Goal: Transaction & Acquisition: Book appointment/travel/reservation

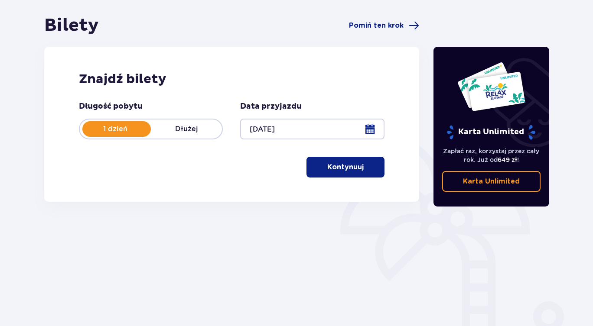
scroll to position [66, 0]
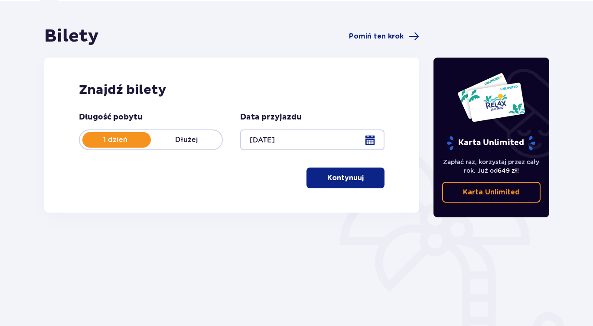
click at [348, 186] on button "Kontynuuj" at bounding box center [345, 178] width 78 height 21
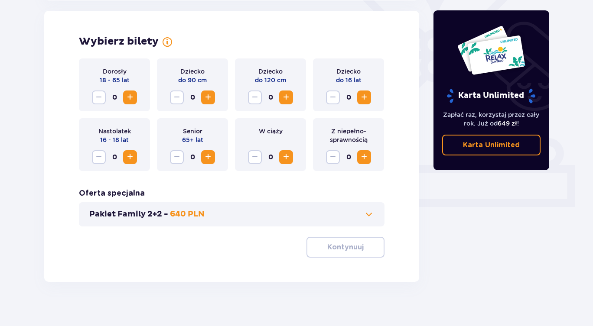
scroll to position [241, 0]
click at [131, 98] on span "Increase" at bounding box center [130, 97] width 10 height 10
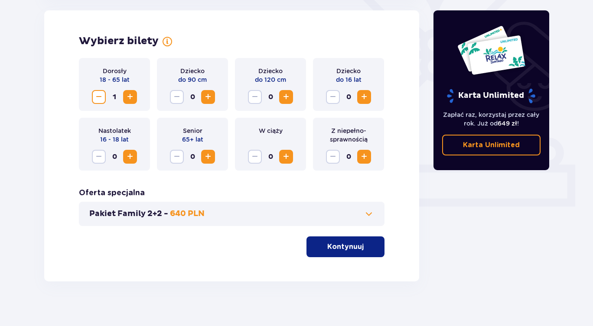
click at [131, 98] on span "Increase" at bounding box center [130, 97] width 10 height 10
click at [363, 101] on span "Increase" at bounding box center [364, 97] width 10 height 10
click at [291, 101] on span "Increase" at bounding box center [286, 97] width 10 height 10
click at [255, 97] on span "Decrease" at bounding box center [255, 97] width 10 height 10
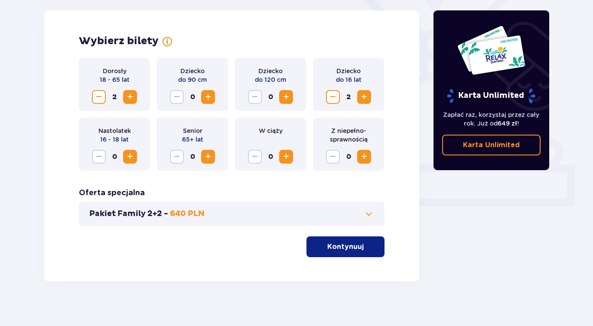
click at [209, 99] on span "Increase" at bounding box center [208, 97] width 10 height 10
click at [166, 97] on div "Dziecko do 90 cm 1" at bounding box center [192, 84] width 71 height 53
click at [173, 98] on span "Decrease" at bounding box center [177, 97] width 10 height 10
click at [283, 95] on span "Increase" at bounding box center [286, 97] width 10 height 10
click at [340, 246] on p "Kontynuuj" at bounding box center [345, 247] width 36 height 10
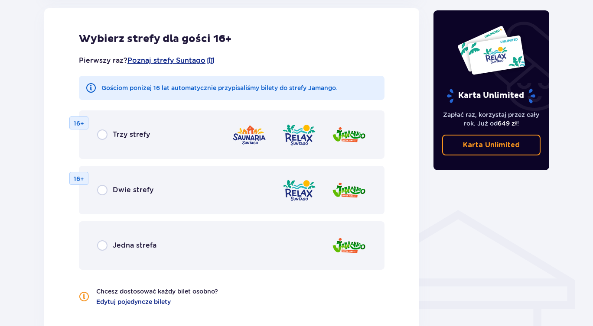
scroll to position [497, 0]
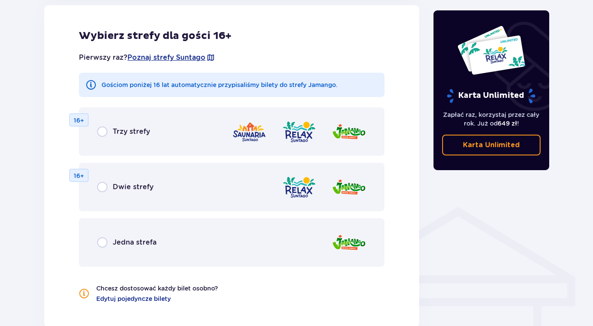
click at [151, 242] on p "Jedna strefa" at bounding box center [135, 243] width 44 height 10
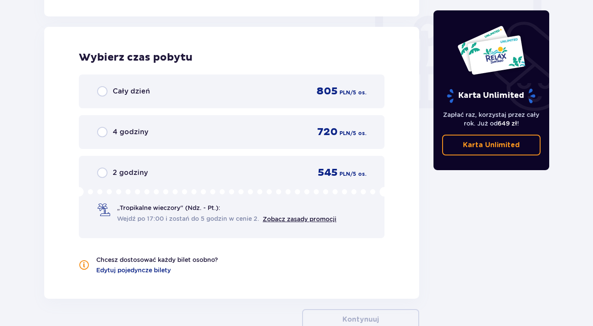
scroll to position [814, 0]
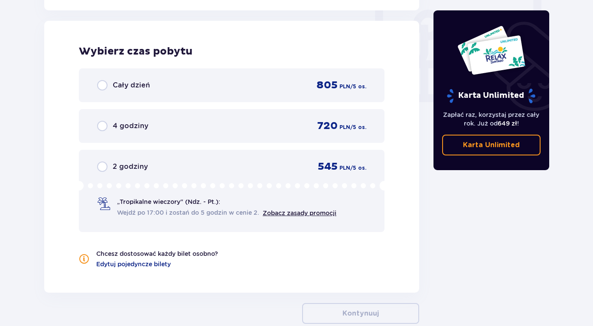
click at [130, 85] on p "Cały dzień" at bounding box center [131, 86] width 37 height 10
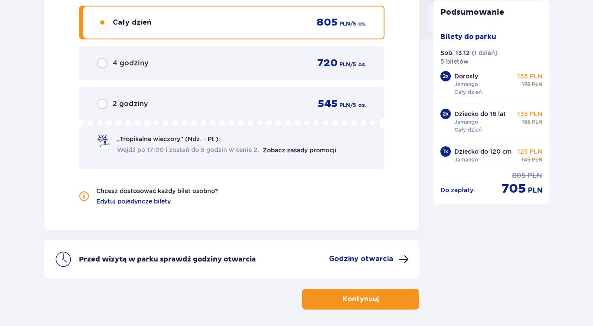
scroll to position [875, 0]
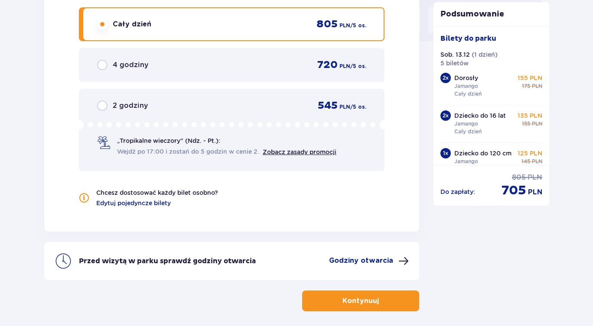
click at [342, 293] on button "Kontynuuj" at bounding box center [360, 301] width 117 height 21
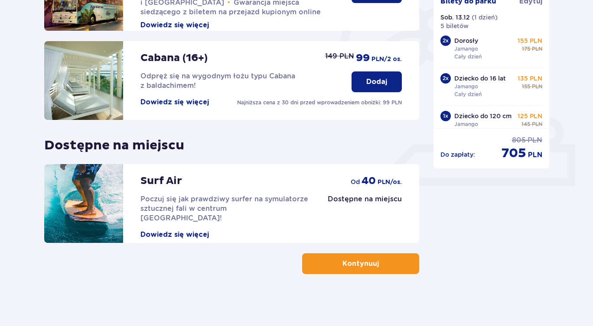
scroll to position [261, 0]
click at [344, 266] on p "Kontynuuj" at bounding box center [360, 264] width 36 height 10
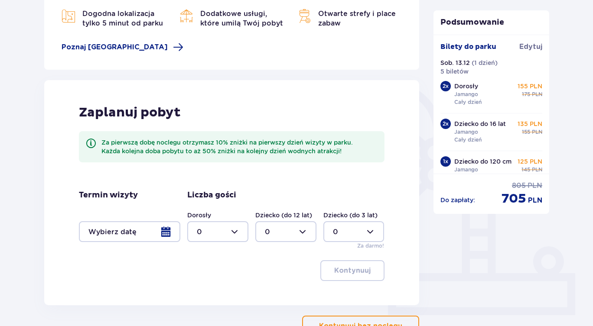
scroll to position [164, 0]
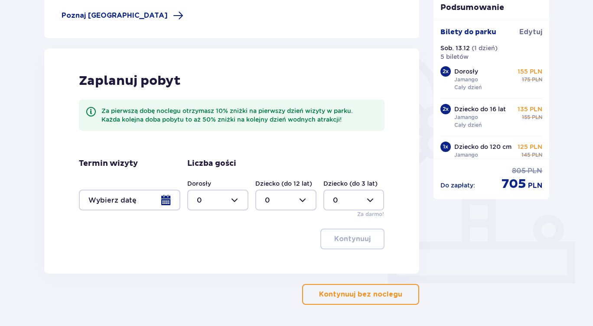
click at [163, 199] on div at bounding box center [129, 200] width 101 height 21
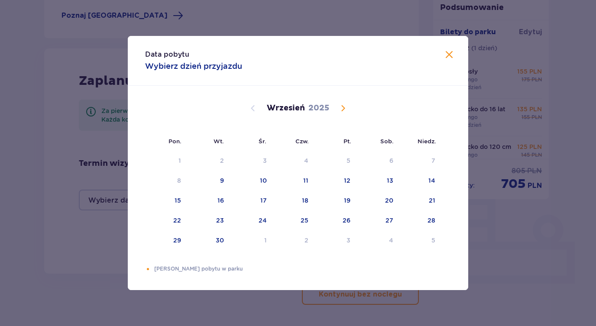
click at [344, 112] on span "Calendar" at bounding box center [343, 108] width 10 height 10
click at [392, 183] on div "13" at bounding box center [390, 180] width 7 height 9
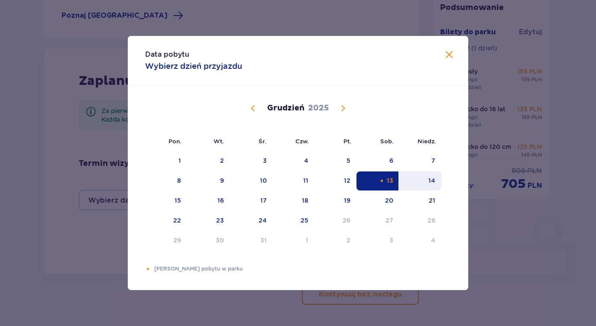
click at [432, 181] on div "14" at bounding box center [432, 180] width 7 height 9
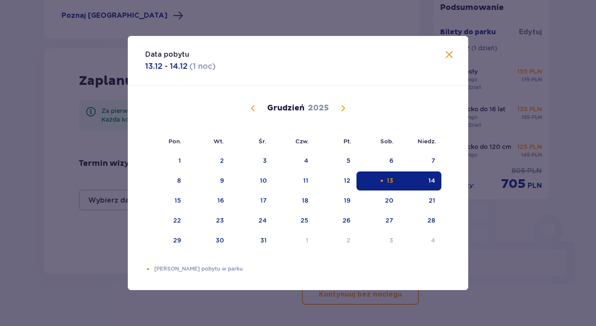
type input "[DATE] - [DATE]"
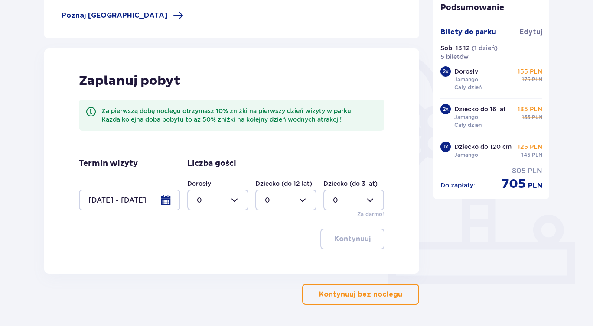
click at [231, 201] on div at bounding box center [217, 200] width 61 height 21
click at [220, 261] on div "2" at bounding box center [218, 263] width 42 height 10
type input "2"
click at [269, 206] on div at bounding box center [285, 200] width 61 height 21
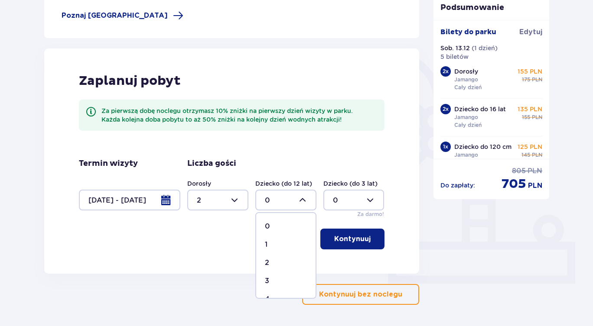
click at [273, 263] on div "2" at bounding box center [286, 263] width 42 height 10
type input "2"
click at [343, 199] on div at bounding box center [353, 200] width 61 height 21
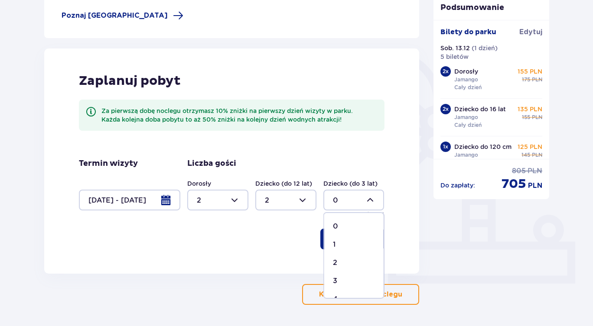
click at [341, 247] on div "1" at bounding box center [354, 245] width 42 height 10
type input "1"
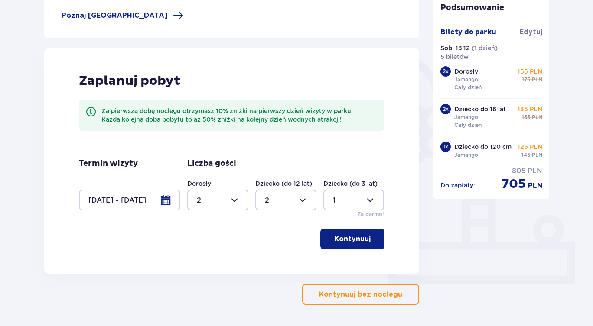
click at [345, 241] on p "Kontynuuj" at bounding box center [352, 239] width 36 height 10
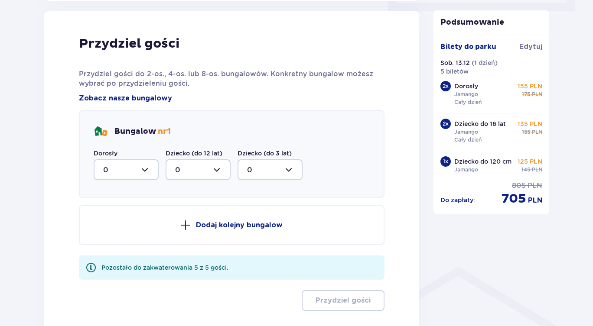
scroll to position [438, 0]
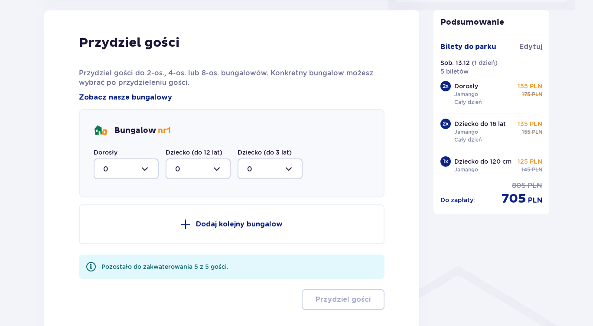
click at [144, 168] on div at bounding box center [126, 169] width 65 height 21
click at [131, 230] on div "2" at bounding box center [126, 232] width 46 height 10
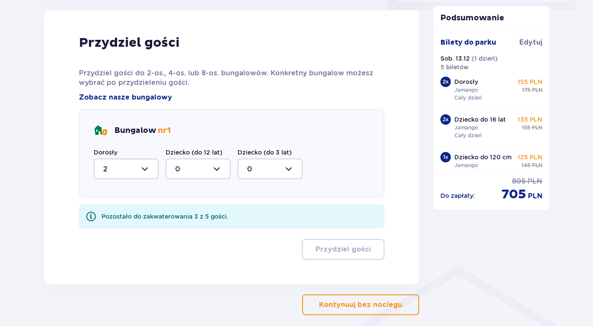
type input "2"
click at [183, 172] on div at bounding box center [198, 169] width 65 height 21
click at [178, 234] on p "2" at bounding box center [177, 232] width 4 height 10
type input "2"
click at [258, 172] on div at bounding box center [269, 169] width 65 height 21
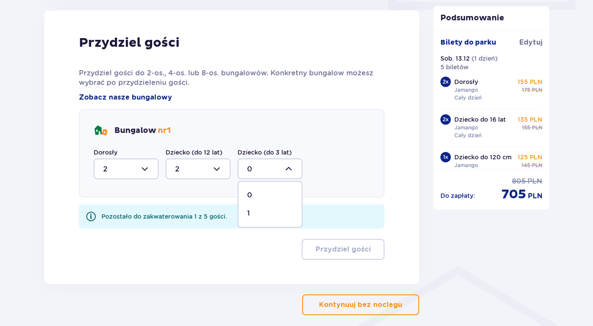
click at [255, 213] on div "1" at bounding box center [270, 214] width 46 height 10
type input "1"
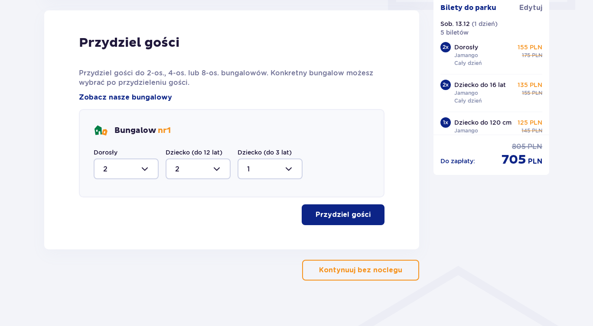
click at [328, 221] on button "Przydziel gości" at bounding box center [343, 215] width 83 height 21
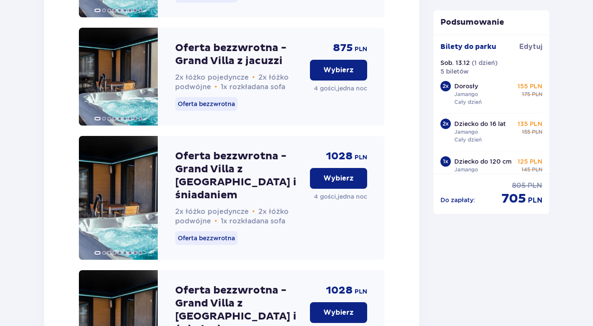
scroll to position [1767, 0]
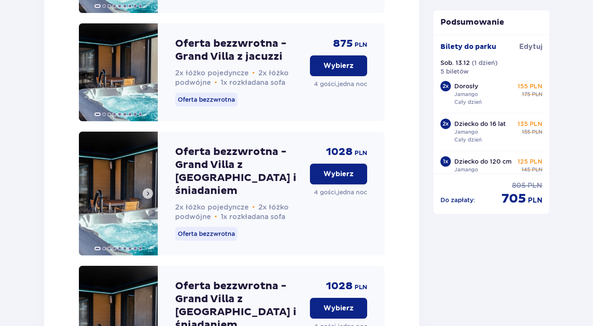
click at [115, 217] on img at bounding box center [118, 194] width 79 height 124
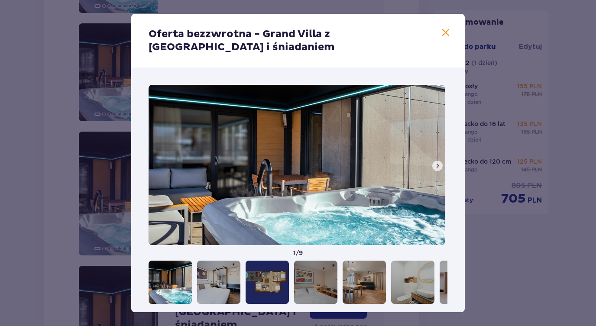
click at [438, 163] on span at bounding box center [437, 166] width 7 height 7
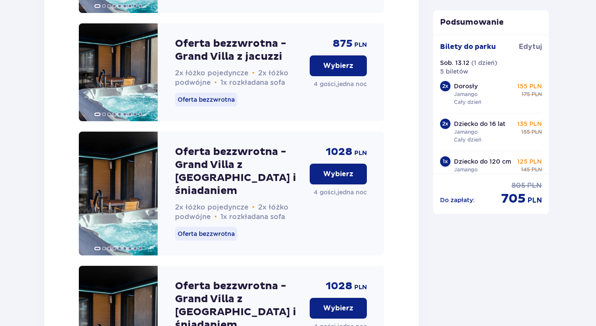
click at [127, 211] on img at bounding box center [118, 194] width 79 height 124
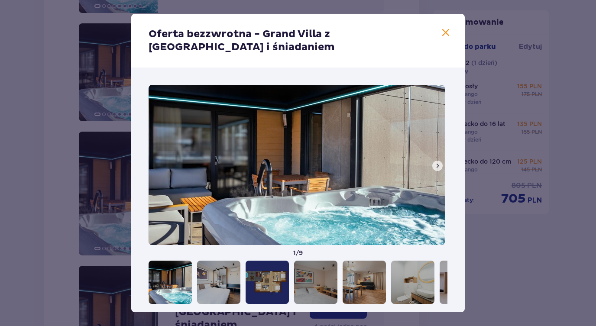
click at [434, 167] on span at bounding box center [437, 166] width 7 height 7
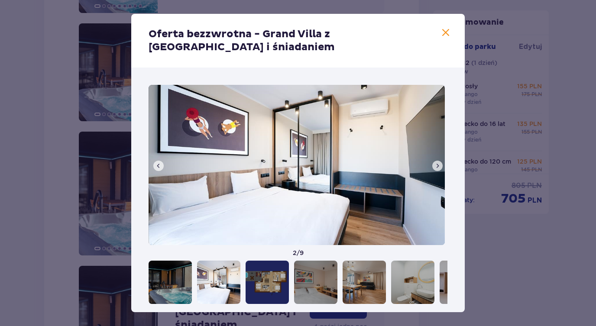
click at [434, 167] on span at bounding box center [437, 166] width 7 height 7
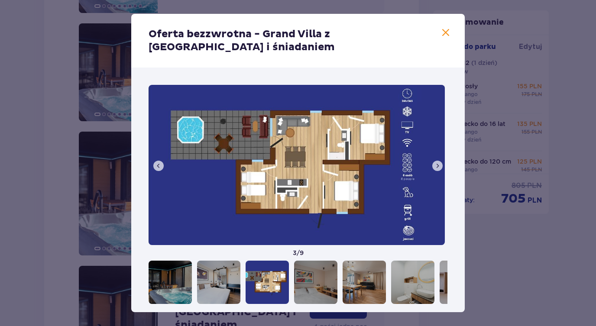
click at [434, 167] on span at bounding box center [437, 166] width 7 height 7
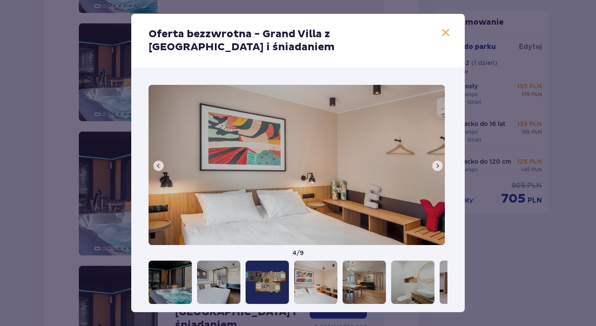
click at [434, 167] on span at bounding box center [437, 166] width 7 height 7
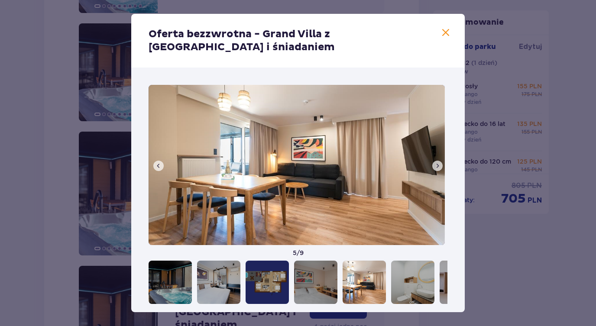
click at [434, 167] on span at bounding box center [437, 166] width 7 height 7
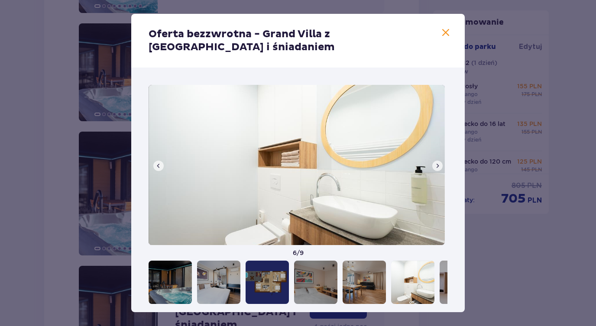
click at [434, 167] on span at bounding box center [437, 166] width 7 height 7
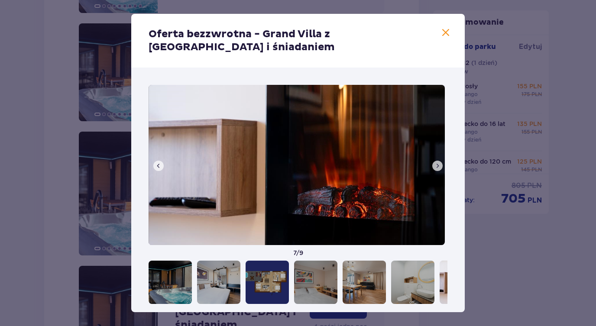
click at [434, 167] on span at bounding box center [437, 166] width 7 height 7
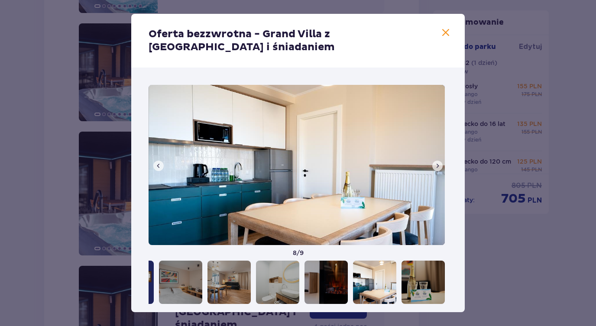
click at [434, 167] on span at bounding box center [437, 166] width 7 height 7
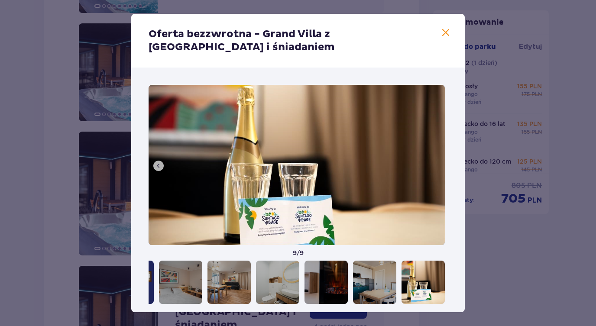
click at [434, 167] on img at bounding box center [297, 165] width 296 height 160
click at [442, 36] on span at bounding box center [446, 33] width 10 height 10
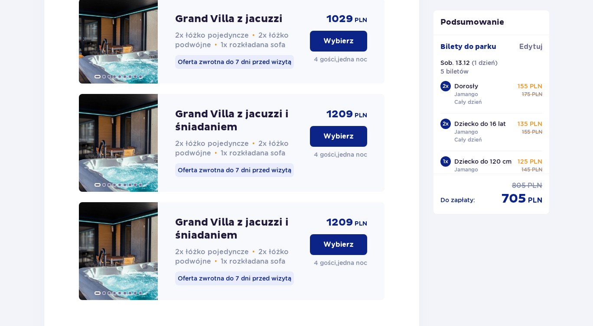
scroll to position [2266, 0]
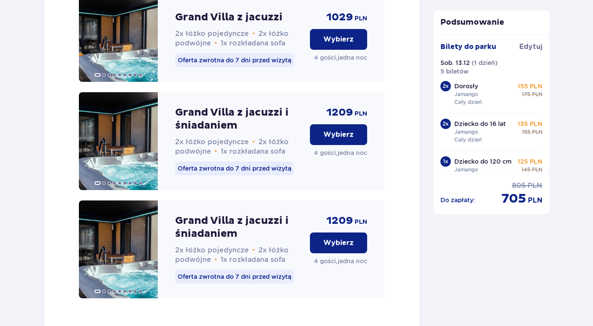
click at [339, 238] on p "Wybierz" at bounding box center [338, 243] width 30 height 10
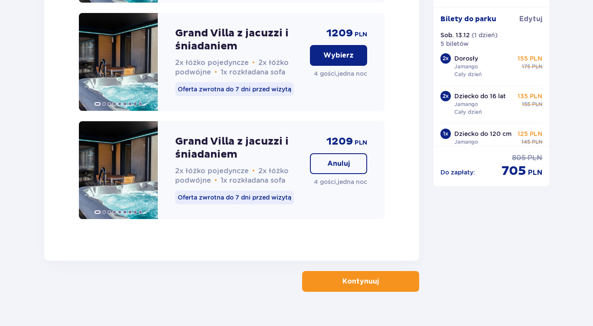
scroll to position [2346, 0]
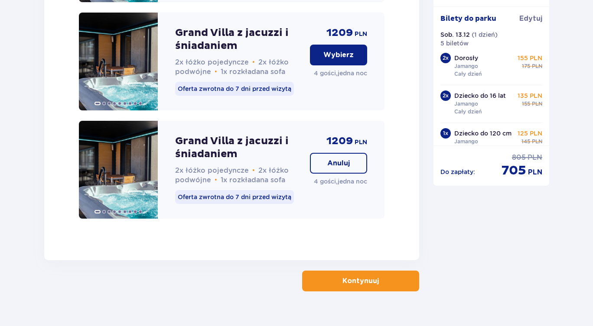
click at [349, 276] on p "Kontynuuj" at bounding box center [360, 281] width 36 height 10
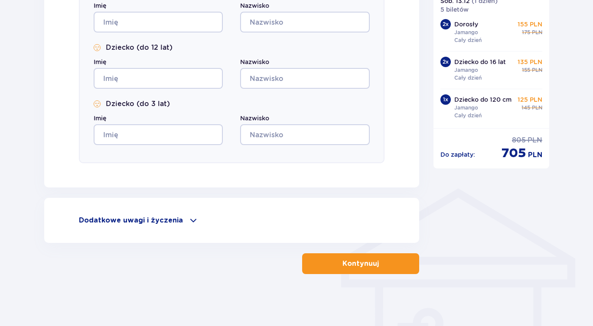
scroll to position [515, 0]
click at [177, 224] on p "Dodatkowe uwagi i życzenia" at bounding box center [131, 221] width 104 height 10
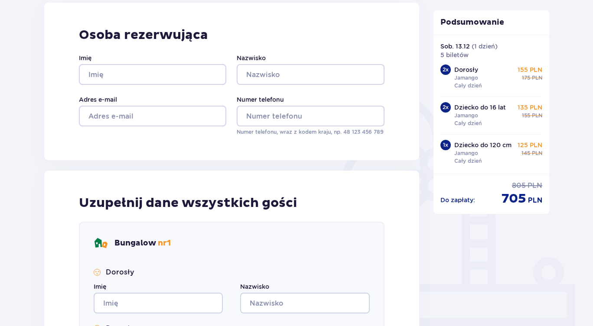
scroll to position [123, 0]
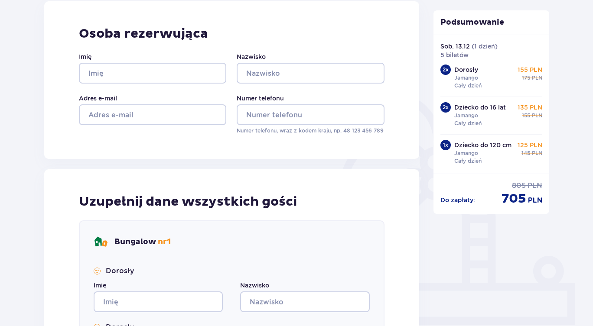
click at [127, 239] on p "Bungalow nr 1" at bounding box center [142, 242] width 56 height 10
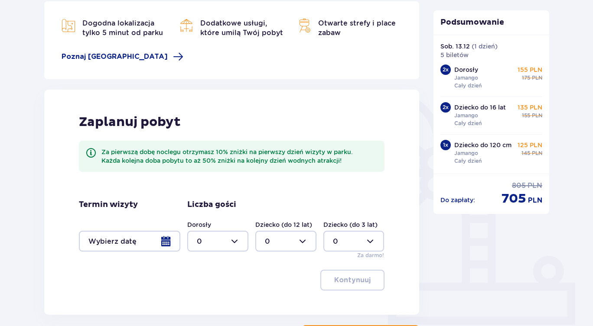
scroll to position [195, 0]
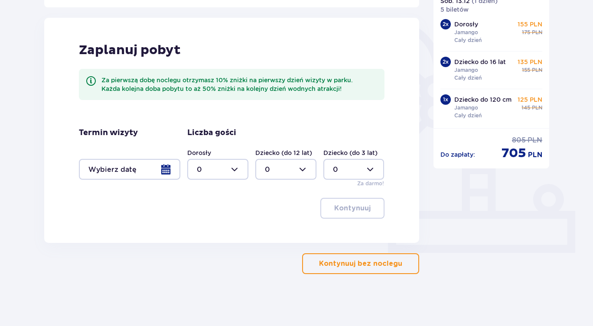
click at [166, 172] on div at bounding box center [129, 169] width 101 height 21
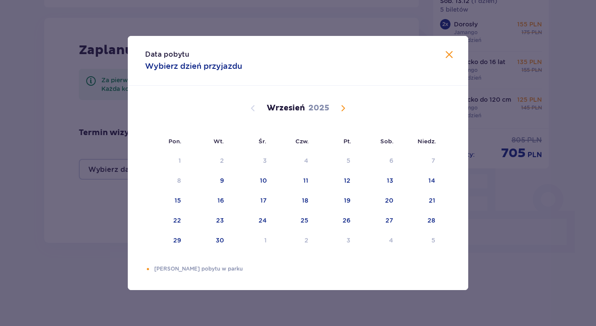
click at [343, 108] on span "Calendar" at bounding box center [343, 108] width 10 height 10
click at [393, 182] on div "13" at bounding box center [390, 180] width 7 height 9
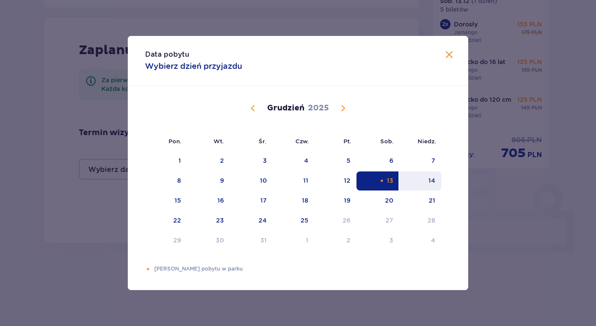
click at [430, 182] on div "14" at bounding box center [432, 180] width 7 height 9
type input "[DATE] - [DATE]"
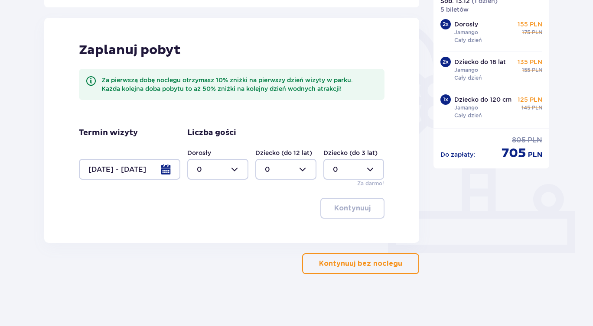
click at [241, 169] on div at bounding box center [217, 169] width 61 height 21
click at [222, 232] on div "2" at bounding box center [218, 233] width 42 height 10
type input "2"
click at [271, 171] on div at bounding box center [285, 169] width 61 height 21
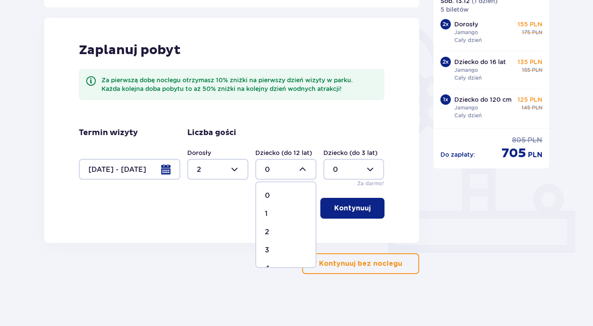
click at [278, 235] on div "2" at bounding box center [286, 233] width 42 height 10
type input "2"
click at [342, 175] on div at bounding box center [353, 169] width 61 height 21
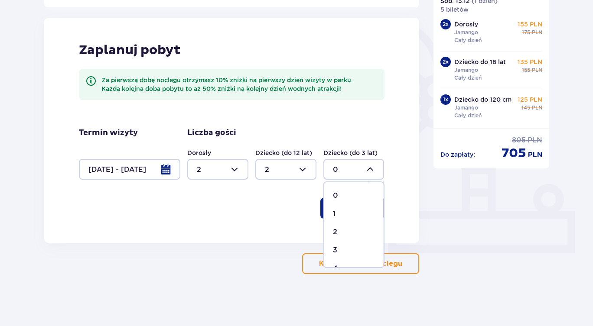
click at [342, 211] on div "1" at bounding box center [354, 214] width 42 height 10
type input "1"
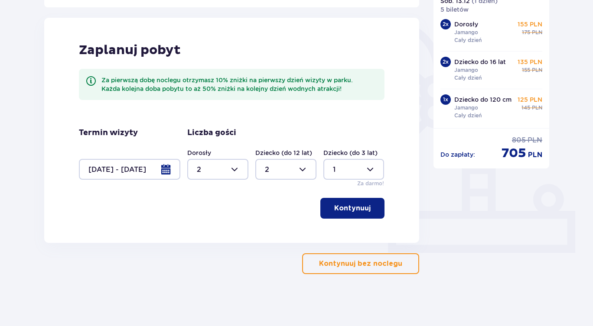
click at [351, 214] on button "Kontynuuj" at bounding box center [352, 208] width 64 height 21
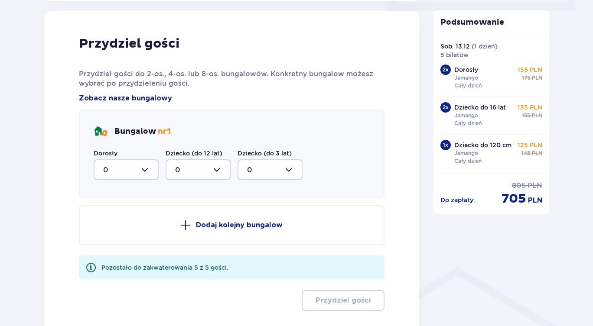
scroll to position [438, 0]
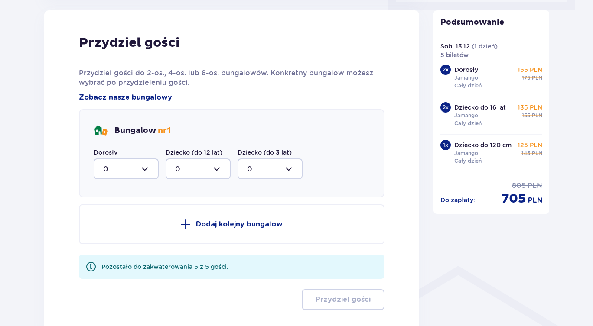
click at [141, 170] on div at bounding box center [126, 169] width 65 height 21
click at [131, 234] on div "2" at bounding box center [126, 232] width 46 height 10
type input "2"
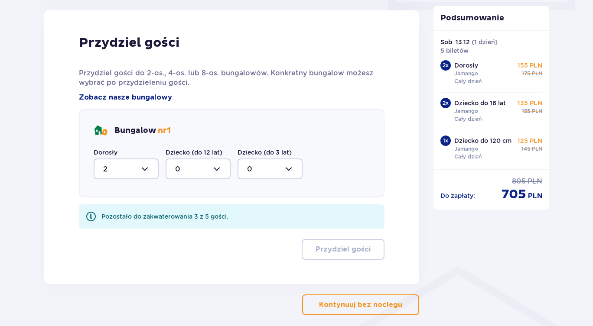
click at [185, 168] on div at bounding box center [198, 169] width 65 height 21
click at [188, 236] on div "2" at bounding box center [198, 232] width 46 height 10
type input "2"
click at [270, 172] on div at bounding box center [269, 169] width 65 height 21
click at [265, 218] on div "1" at bounding box center [270, 214] width 46 height 10
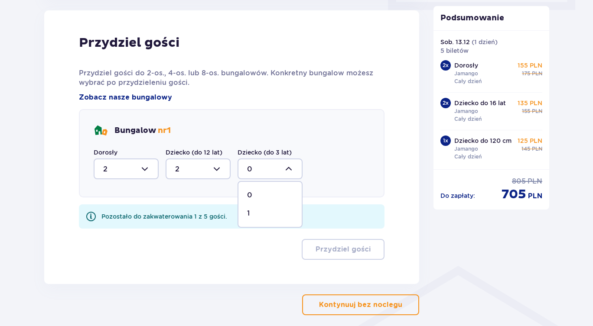
type input "1"
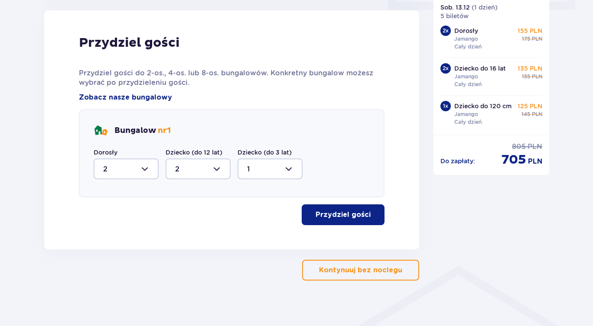
click at [335, 216] on p "Przydziel gości" at bounding box center [342, 215] width 55 height 10
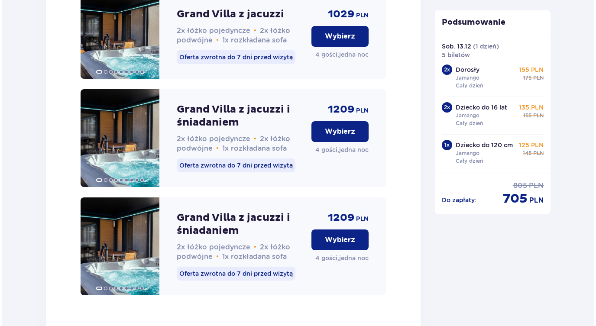
scroll to position [2269, 0]
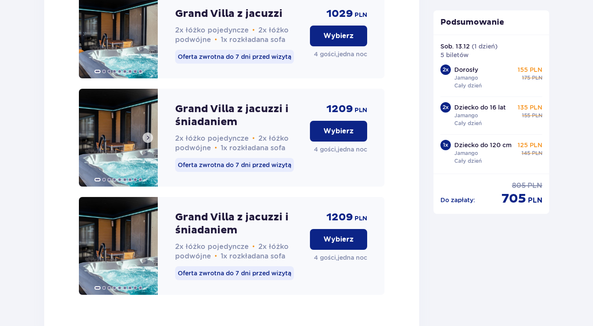
click at [116, 142] on img at bounding box center [118, 138] width 79 height 98
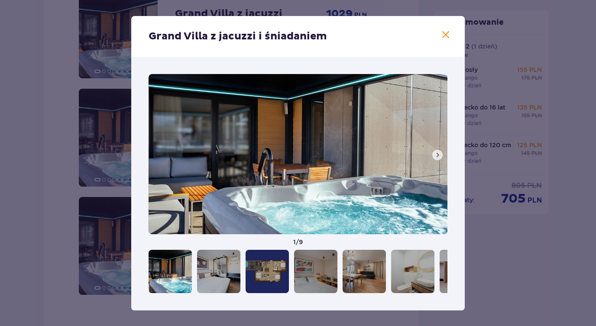
click at [264, 284] on div at bounding box center [267, 271] width 43 height 43
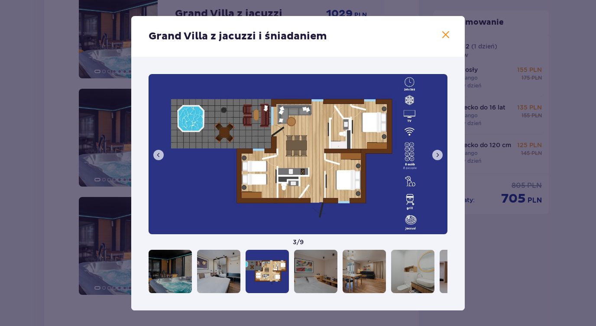
click at [165, 282] on div at bounding box center [170, 271] width 43 height 43
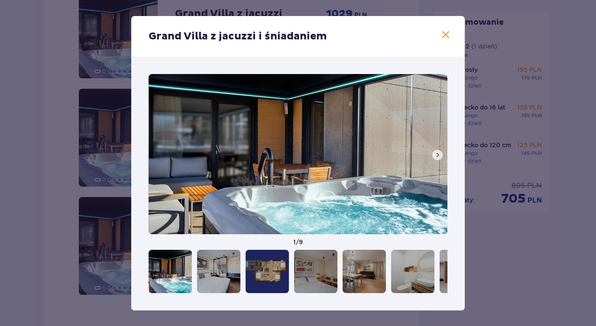
click at [436, 156] on span at bounding box center [437, 155] width 7 height 7
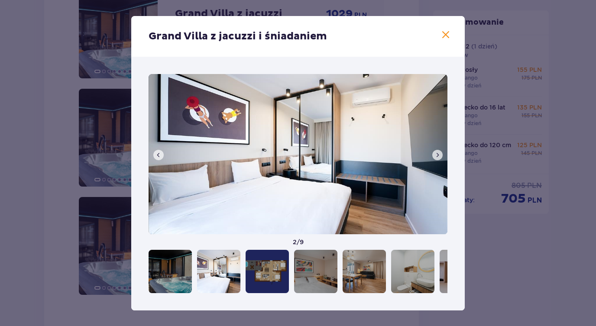
click at [436, 156] on span at bounding box center [437, 155] width 7 height 7
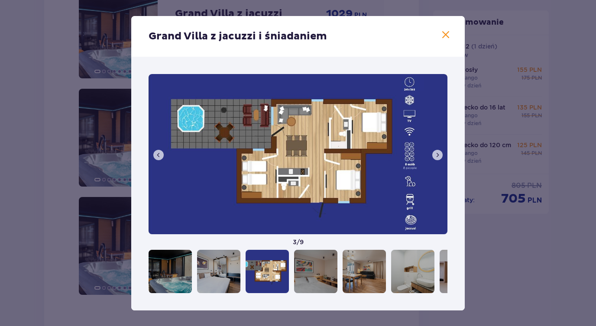
click at [436, 156] on span at bounding box center [437, 155] width 7 height 7
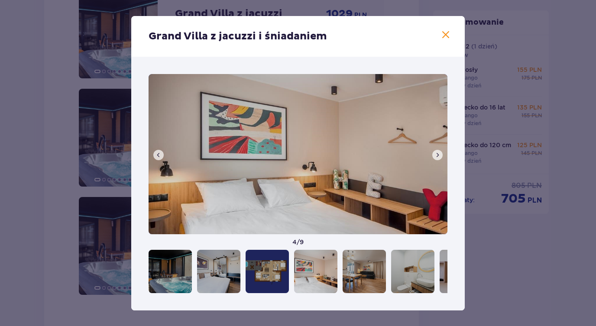
click at [436, 156] on span at bounding box center [437, 155] width 7 height 7
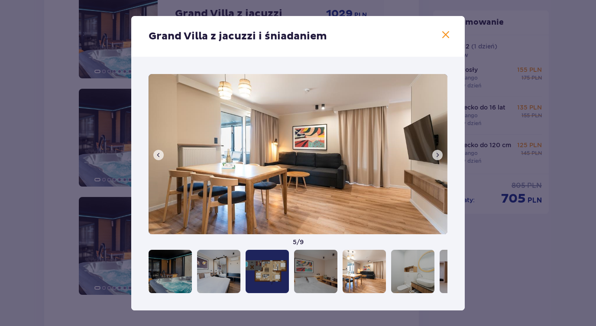
click at [436, 156] on span at bounding box center [437, 155] width 7 height 7
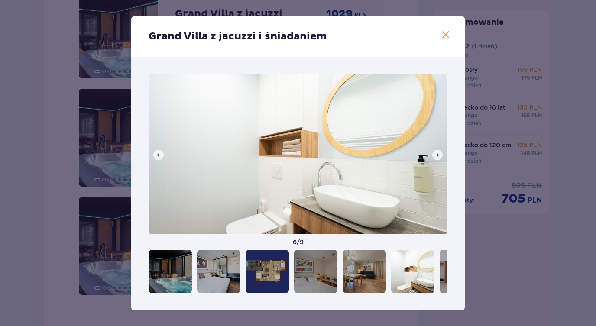
click at [436, 156] on span at bounding box center [437, 155] width 7 height 7
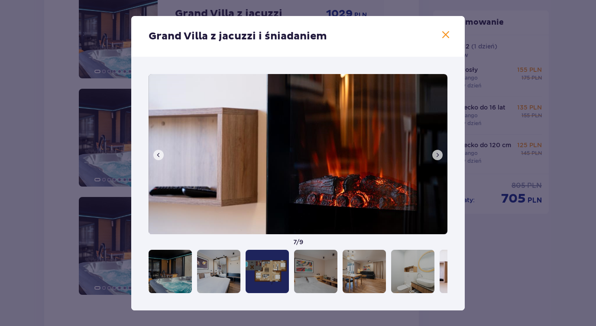
click at [436, 156] on span at bounding box center [437, 155] width 7 height 7
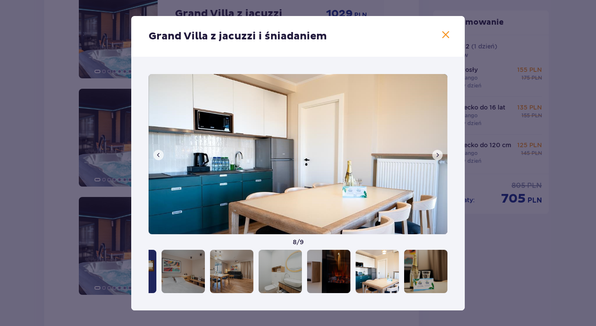
click at [436, 156] on span at bounding box center [437, 155] width 7 height 7
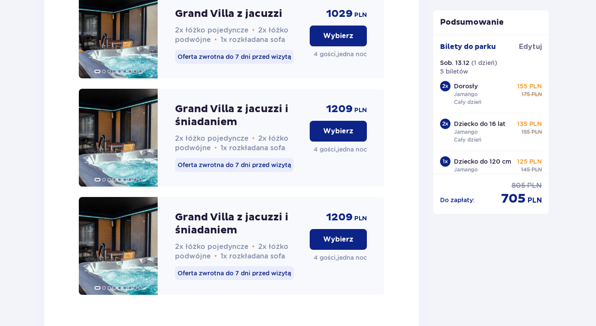
scroll to position [0, 0]
click at [329, 197] on div "1209 PLN Wybierz 4 gości , jedna noc" at bounding box center [338, 246] width 57 height 98
click at [228, 51] on div "Grand Villa z jacuzzi 2x łóżko pojedyncze • 2x łóżko podwójne • 1x rozkładana s…" at bounding box center [239, 35] width 128 height 85
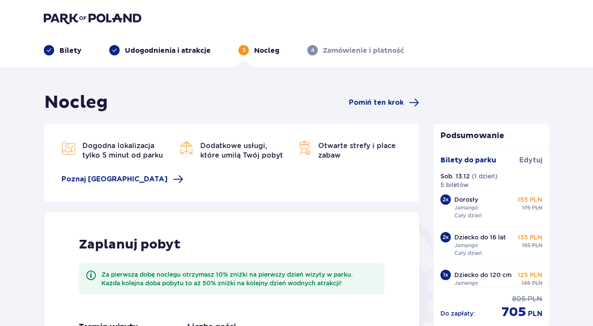
click at [73, 16] on img at bounding box center [93, 18] width 98 height 12
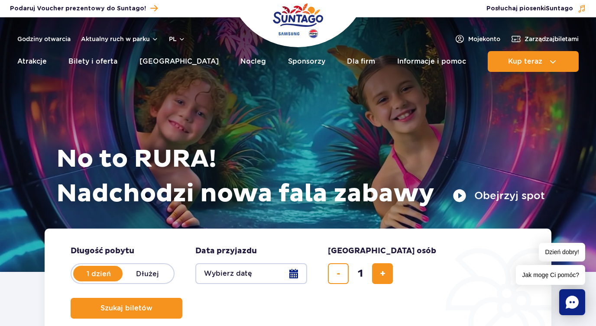
click at [224, 264] on button "Wybierz datę" at bounding box center [251, 273] width 112 height 21
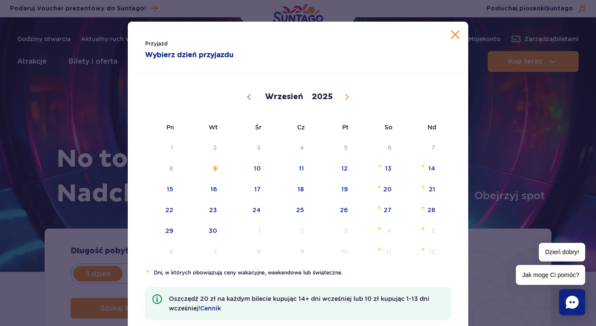
click at [349, 97] on icon at bounding box center [347, 97] width 6 height 6
select select "11"
click at [387, 191] on span "20" at bounding box center [377, 189] width 44 height 20
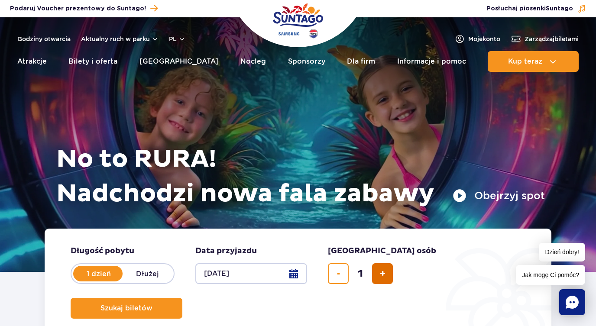
click at [375, 274] on button "dodaj bilet" at bounding box center [382, 273] width 21 height 21
type input "5"
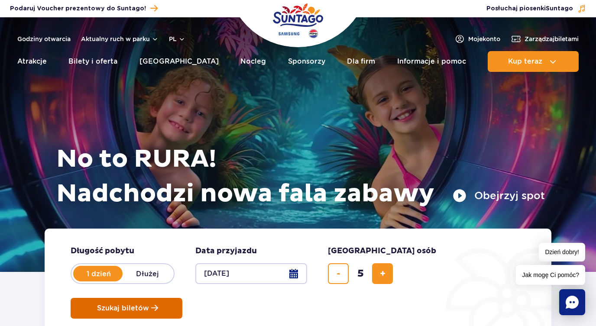
click at [149, 305] on span "Szukaj biletów" at bounding box center [123, 309] width 52 height 8
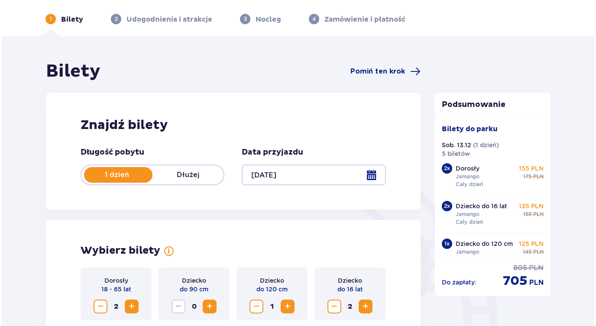
scroll to position [37, 0]
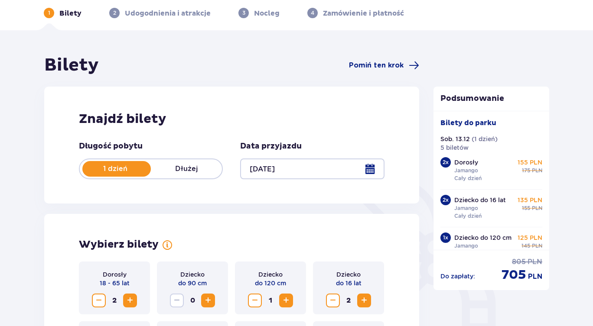
click at [371, 170] on div at bounding box center [312, 169] width 144 height 21
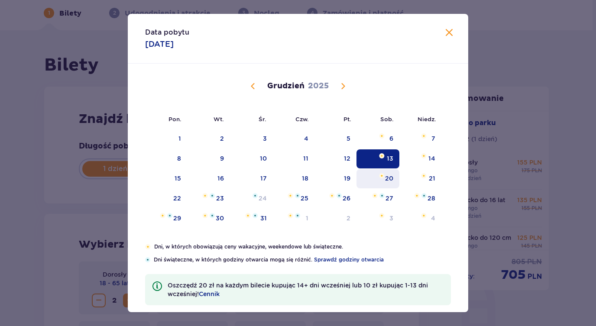
click at [386, 183] on div "20" at bounding box center [378, 178] width 43 height 19
type input "[DATE]"
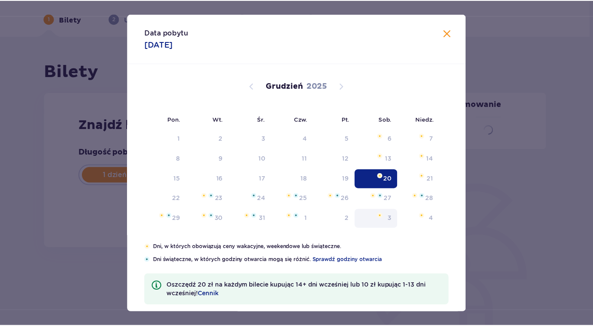
scroll to position [37, 0]
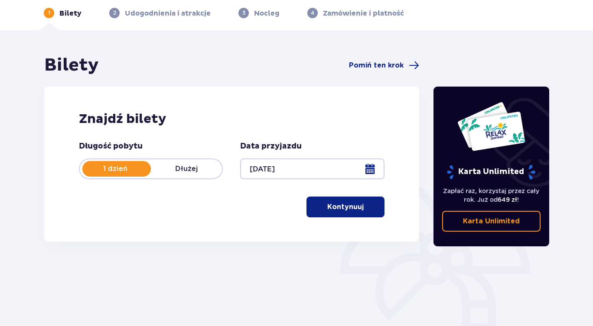
click at [336, 208] on p "Kontynuuj" at bounding box center [345, 207] width 36 height 10
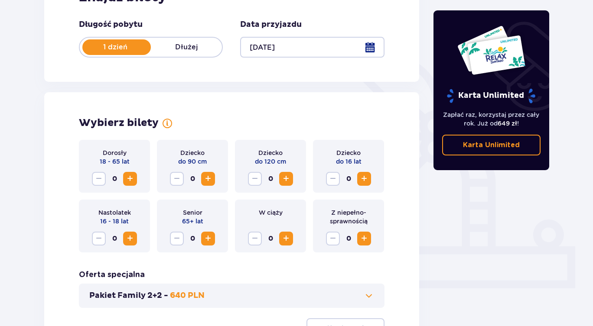
scroll to position [161, 0]
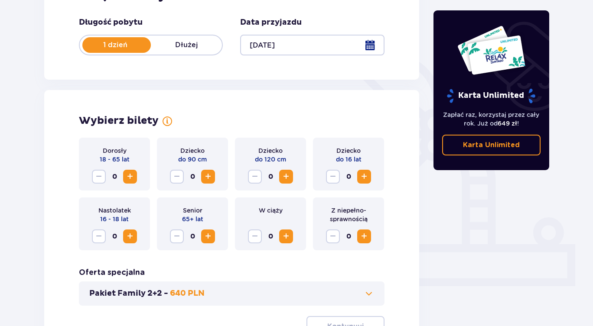
click at [130, 178] on span "Increase" at bounding box center [130, 177] width 10 height 10
click at [286, 179] on span "Increase" at bounding box center [286, 177] width 10 height 10
click at [369, 181] on span "Increase" at bounding box center [364, 177] width 10 height 10
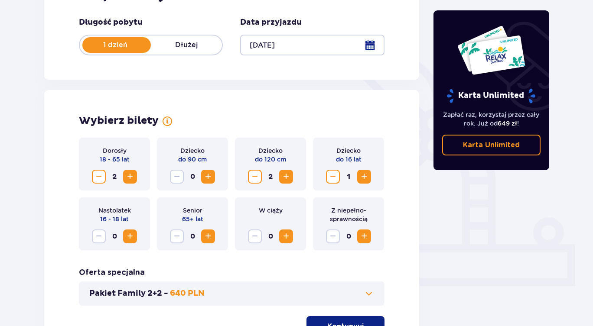
click at [248, 175] on button "Decrease" at bounding box center [255, 177] width 14 height 14
click at [362, 178] on span "Increase" at bounding box center [364, 177] width 10 height 10
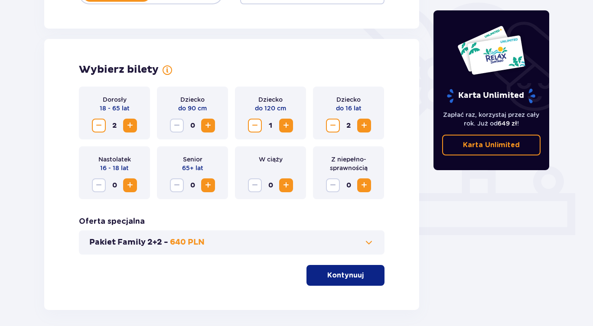
scroll to position [216, 0]
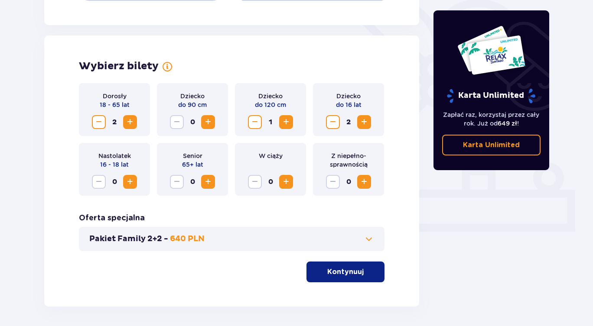
click at [367, 241] on span at bounding box center [369, 239] width 10 height 10
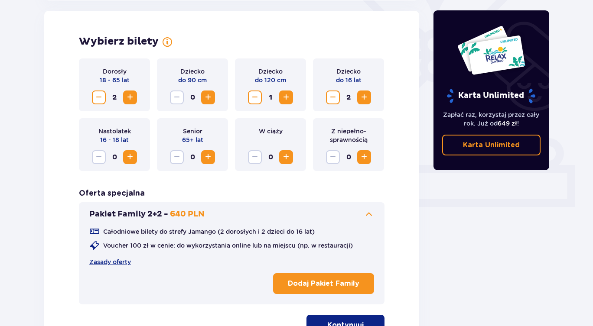
scroll to position [241, 0]
click at [314, 281] on p "Dodaj Pakiet Family" at bounding box center [324, 284] width 72 height 10
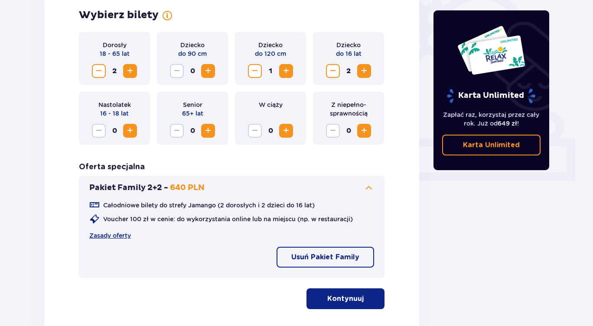
scroll to position [272, 0]
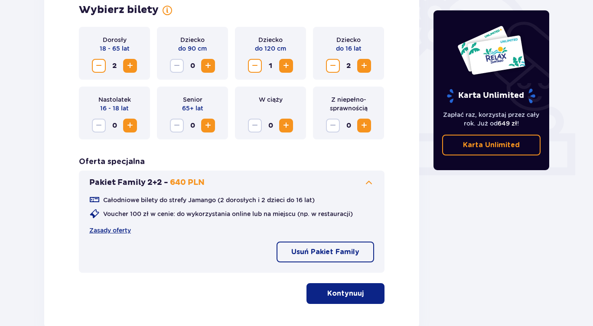
click at [332, 296] on p "Kontynuuj" at bounding box center [345, 294] width 36 height 10
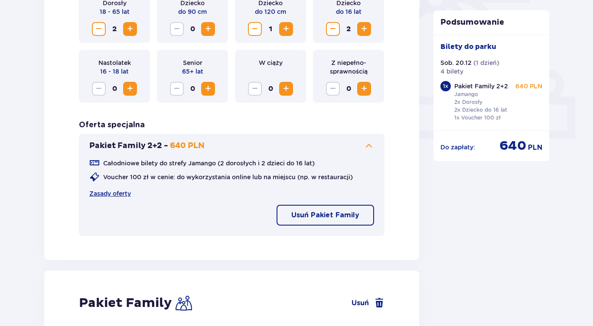
scroll to position [306, 0]
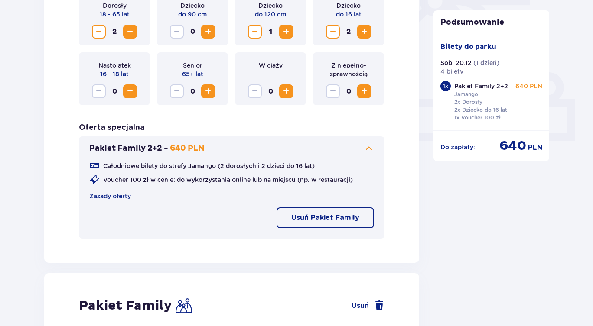
click at [99, 33] on span "Decrease" at bounding box center [99, 31] width 10 height 10
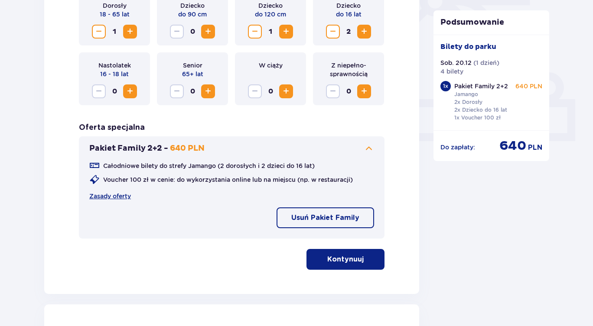
click at [126, 34] on span "Increase" at bounding box center [130, 31] width 10 height 10
click at [101, 29] on span "Decrease" at bounding box center [99, 31] width 10 height 10
click at [334, 34] on span "Decrease" at bounding box center [333, 31] width 10 height 10
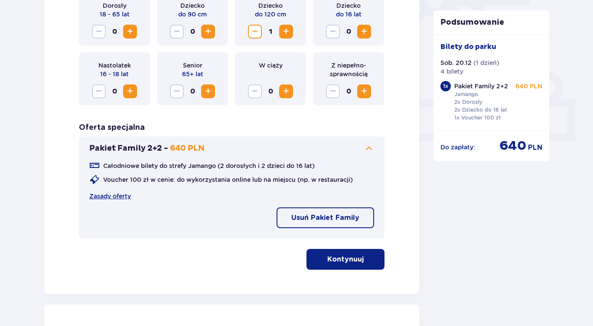
click at [333, 265] on button "Kontynuuj" at bounding box center [345, 259] width 78 height 21
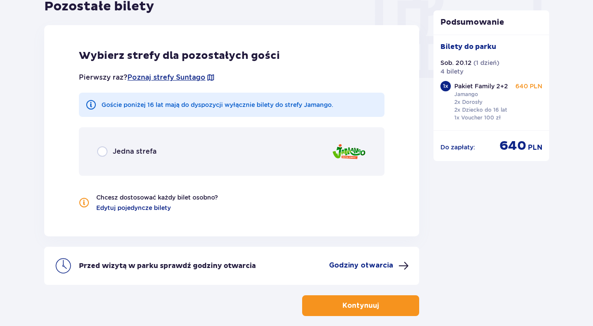
scroll to position [842, 0]
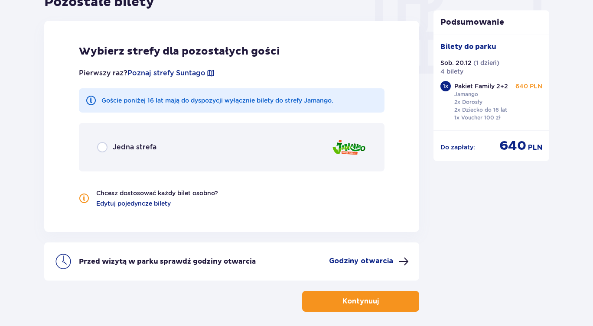
click at [160, 148] on div "Jedna strefa" at bounding box center [232, 147] width 306 height 49
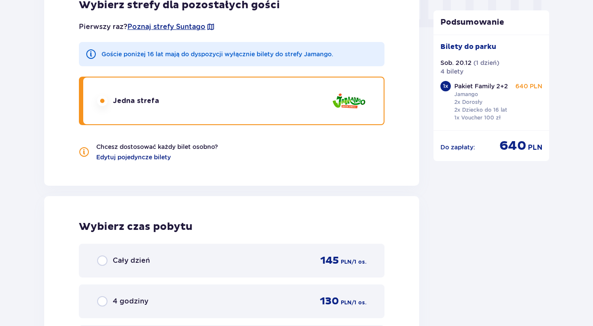
scroll to position [938, 0]
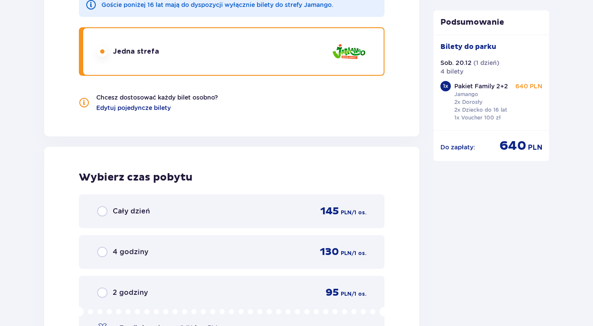
click at [138, 199] on div "Cały dzień 145 PLN / 1 os." at bounding box center [232, 212] width 306 height 34
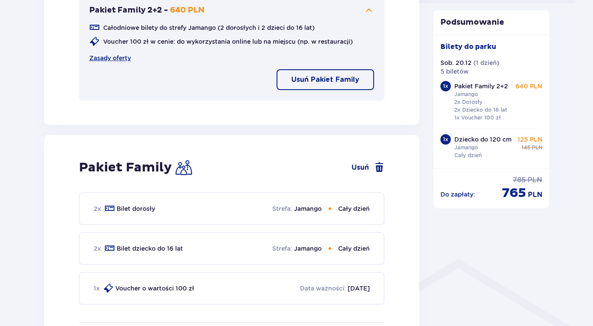
scroll to position [444, 0]
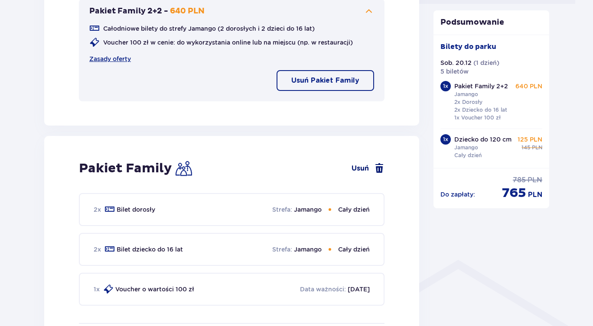
click at [364, 169] on link "Usuń" at bounding box center [367, 168] width 33 height 10
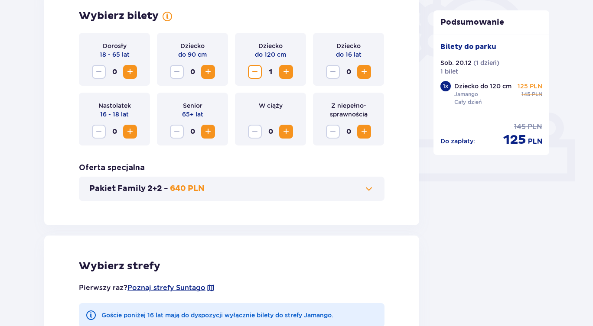
scroll to position [241, 0]
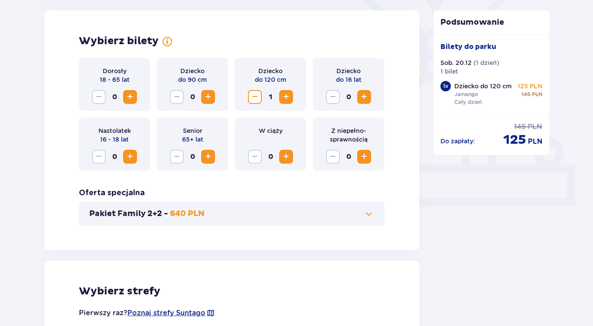
click at [131, 94] on span "Increase" at bounding box center [130, 97] width 10 height 10
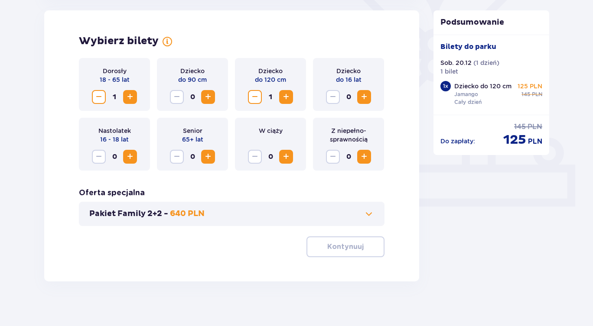
click at [131, 94] on span "Increase" at bounding box center [130, 97] width 10 height 10
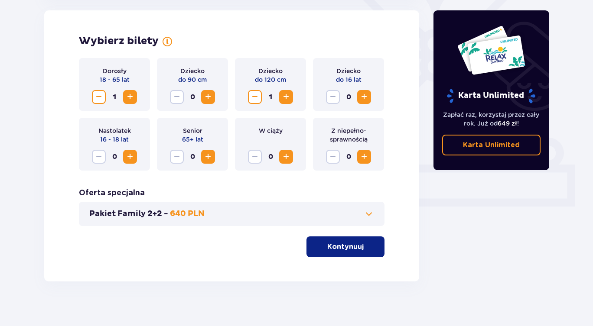
click at [135, 97] on button "Increase" at bounding box center [130, 97] width 14 height 14
click at [367, 99] on span "Increase" at bounding box center [364, 97] width 10 height 10
click at [355, 246] on p "Kontynuuj" at bounding box center [345, 247] width 36 height 10
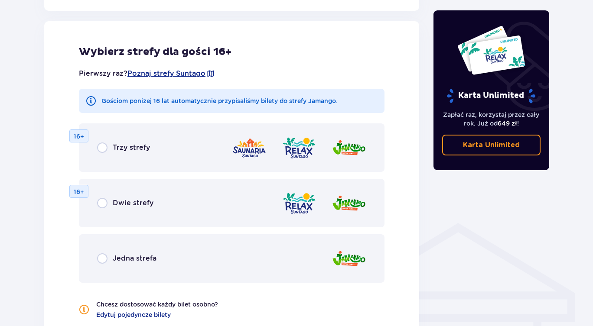
scroll to position [481, 0]
click at [191, 257] on div "Jedna strefa" at bounding box center [232, 258] width 306 height 49
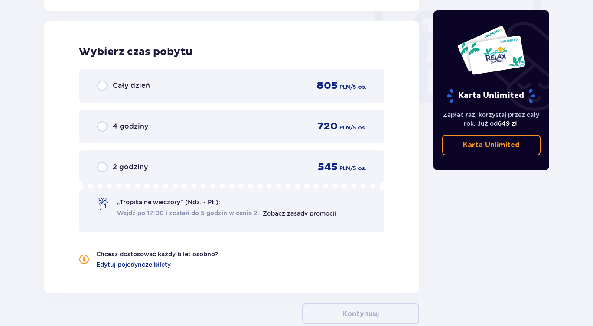
scroll to position [814, 0]
click at [142, 87] on p "Cały dzień" at bounding box center [131, 86] width 37 height 10
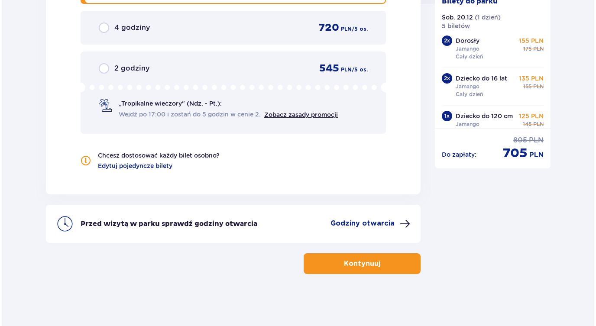
scroll to position [912, 0]
click at [356, 223] on p "Godziny otwarcia" at bounding box center [361, 224] width 64 height 10
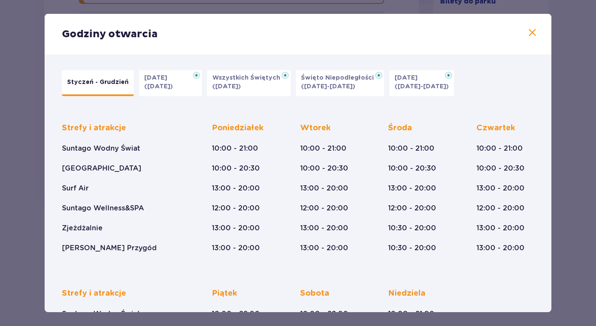
click at [529, 33] on span at bounding box center [532, 33] width 10 height 10
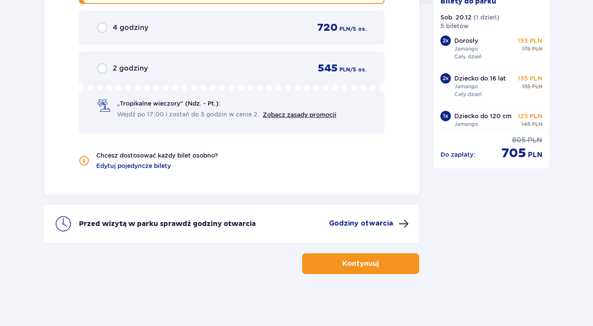
scroll to position [912, 0]
click at [363, 261] on p "Kontynuuj" at bounding box center [360, 264] width 36 height 10
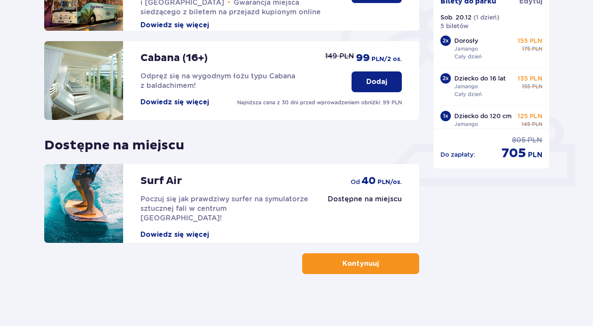
click at [363, 261] on p "Kontynuuj" at bounding box center [360, 264] width 36 height 10
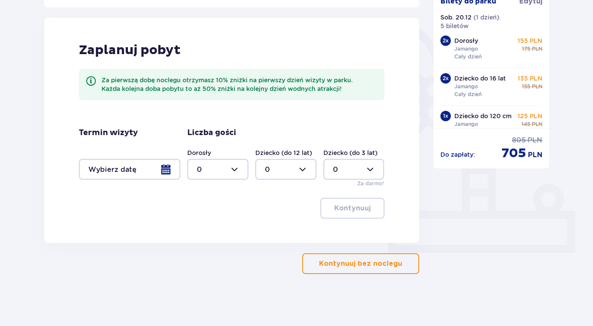
scroll to position [195, 0]
click at [173, 170] on div at bounding box center [129, 169] width 101 height 21
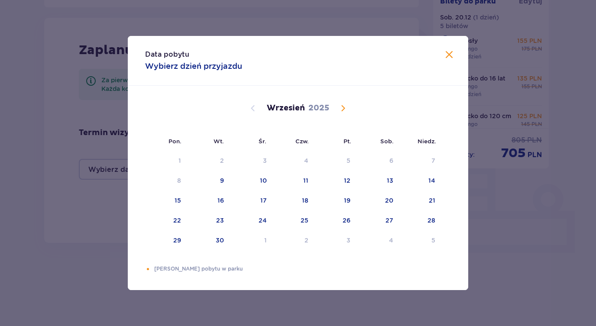
click at [341, 112] on span "Calendar" at bounding box center [343, 108] width 10 height 10
click at [382, 202] on div "Choose sobota, 20 grudnia 2025 as your check-in date. It’s available." at bounding box center [382, 201] width 6 height 6
click at [434, 204] on div "21" at bounding box center [432, 200] width 7 height 9
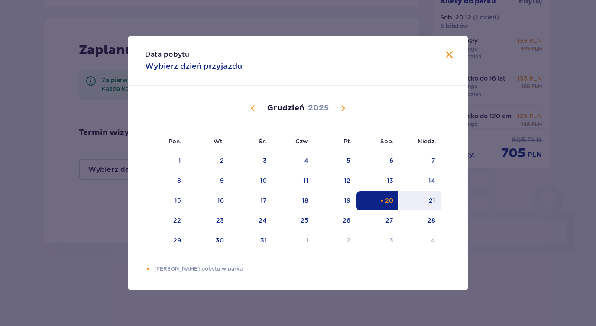
type input "20.12.25 - 21.12.25"
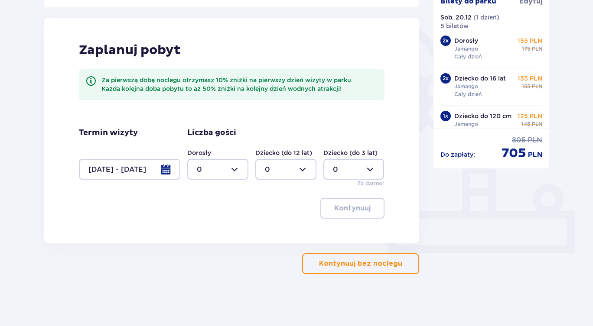
click at [231, 167] on div at bounding box center [217, 169] width 61 height 21
click at [221, 234] on div "2" at bounding box center [218, 233] width 42 height 10
type input "2"
click at [270, 173] on div at bounding box center [285, 169] width 61 height 21
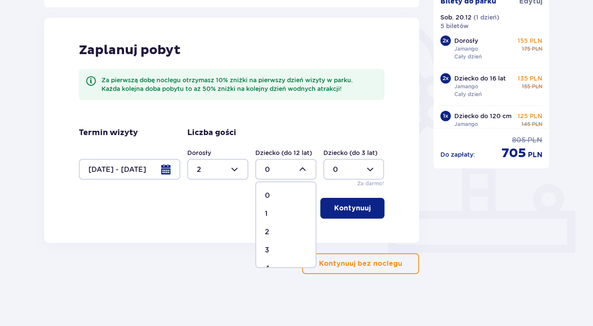
click at [275, 235] on div "2" at bounding box center [286, 233] width 42 height 10
type input "2"
click at [349, 169] on div at bounding box center [353, 169] width 61 height 21
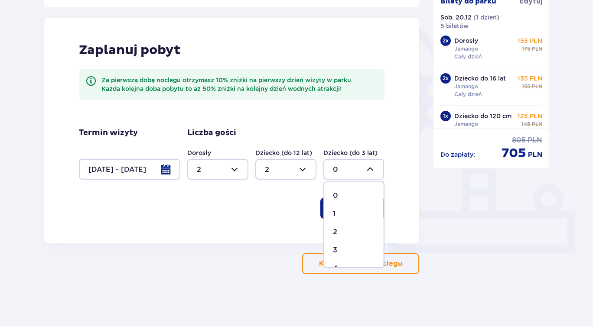
click at [340, 215] on div "1" at bounding box center [354, 214] width 42 height 10
type input "1"
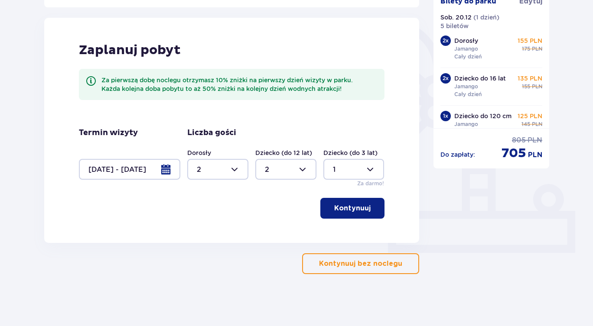
click at [349, 212] on p "Kontynuuj" at bounding box center [352, 209] width 36 height 10
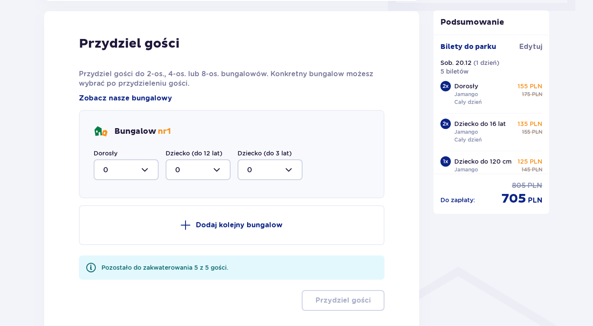
scroll to position [438, 0]
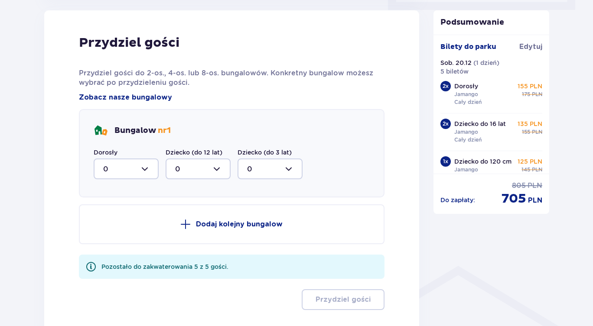
click at [143, 177] on div at bounding box center [126, 169] width 65 height 21
click at [132, 235] on div "2" at bounding box center [126, 232] width 46 height 10
type input "2"
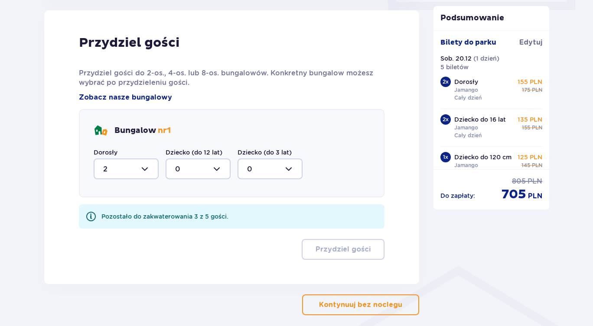
click at [185, 179] on div at bounding box center [198, 169] width 65 height 21
click at [183, 234] on div "2" at bounding box center [198, 232] width 46 height 10
type input "2"
click at [265, 166] on div at bounding box center [269, 169] width 65 height 21
click at [264, 208] on span "1" at bounding box center [269, 214] width 63 height 18
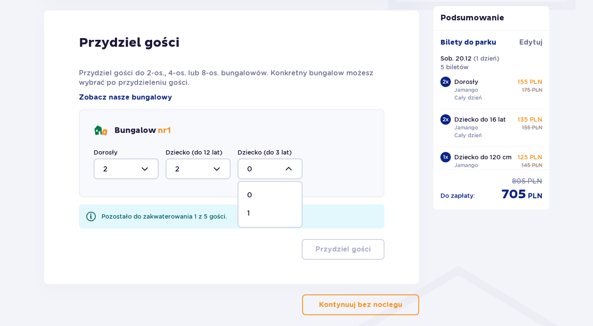
type input "1"
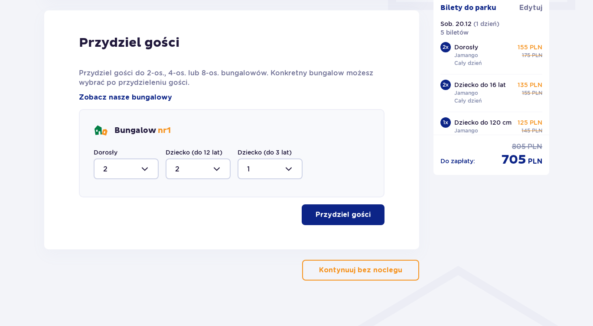
click at [333, 216] on p "Przydziel gości" at bounding box center [342, 215] width 55 height 10
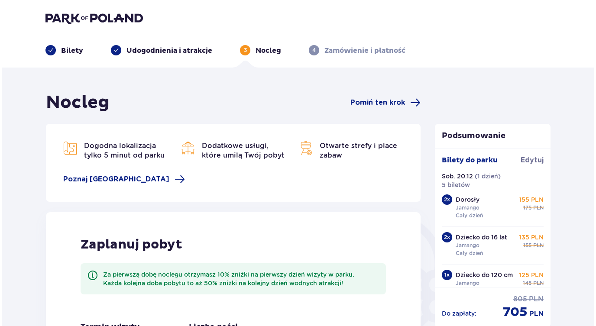
scroll to position [0, 0]
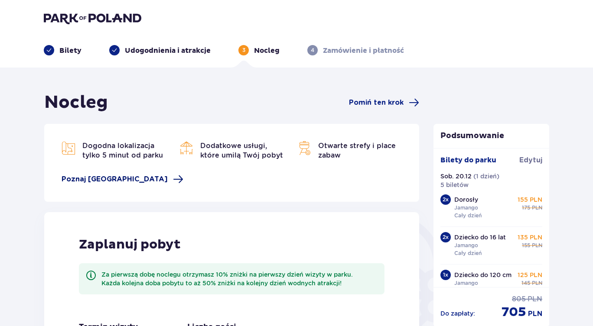
click at [127, 182] on span "Poznaj [GEOGRAPHIC_DATA]" at bounding box center [115, 180] width 106 height 10
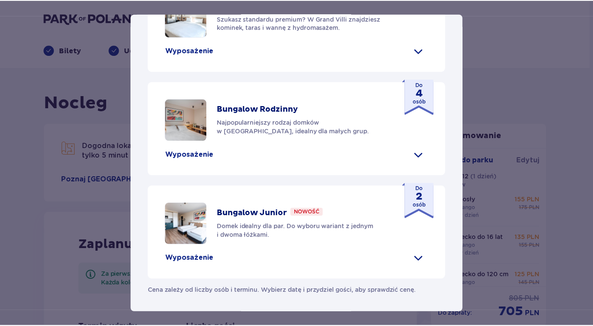
scroll to position [429, 0]
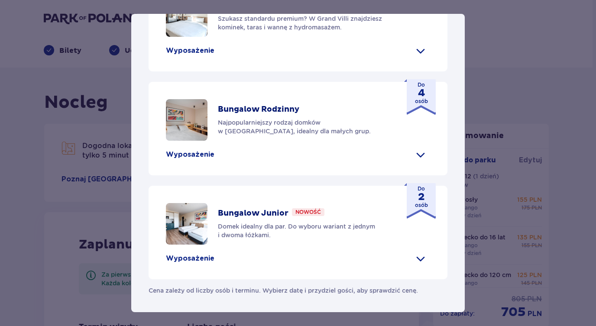
click at [78, 187] on div "Suntago Village Suntago Village to idealne miejsce dla fanów dobrej zabawy i tr…" at bounding box center [298, 163] width 596 height 326
